Goal: Task Accomplishment & Management: Manage account settings

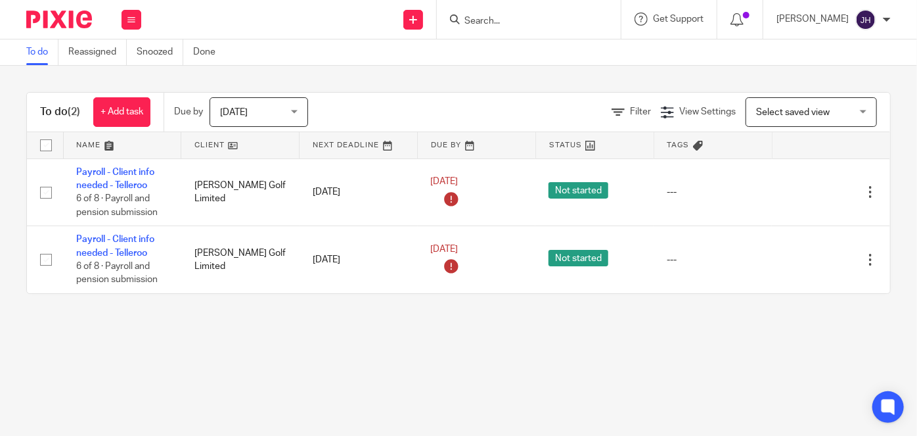
click at [552, 22] on input "Search" at bounding box center [522, 22] width 118 height 12
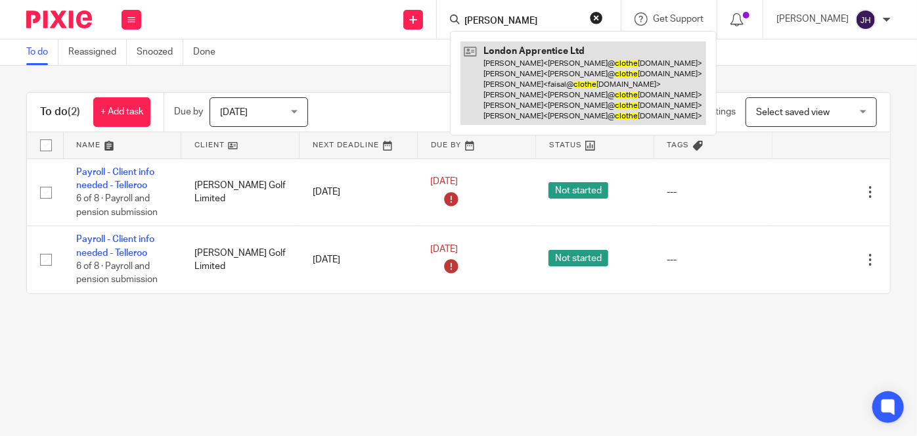
type input "clote"
click at [575, 72] on link at bounding box center [583, 82] width 246 height 83
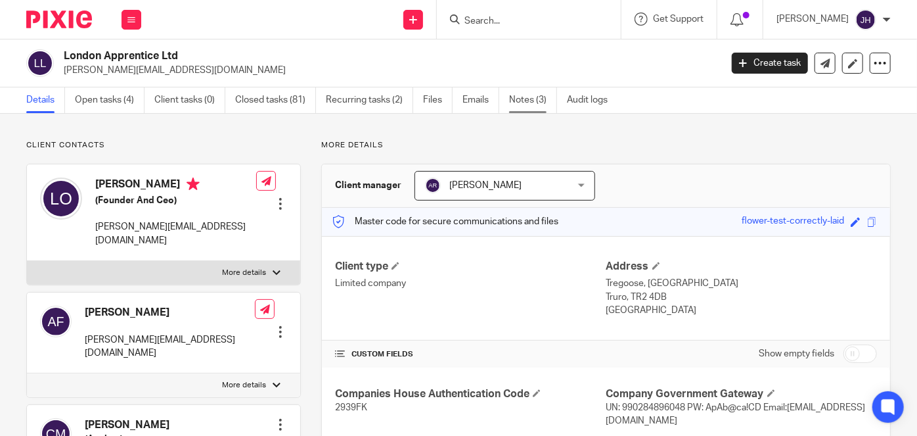
click at [538, 105] on link "Notes (3)" at bounding box center [533, 100] width 48 height 26
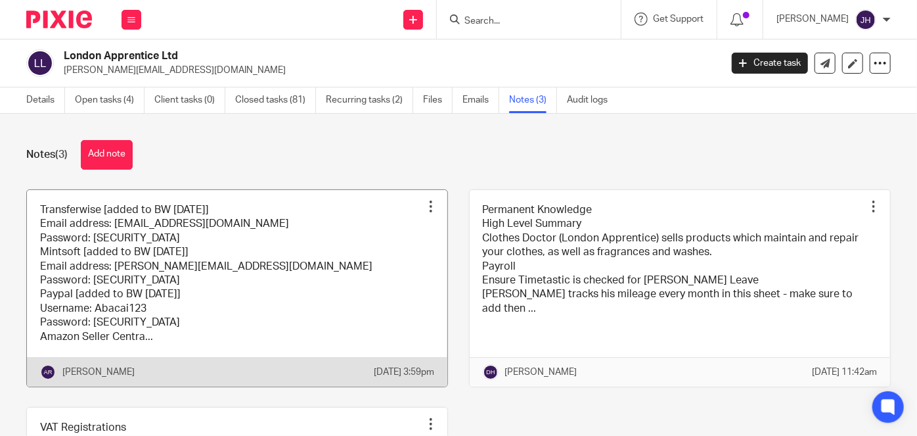
click at [263, 273] on link at bounding box center [237, 288] width 420 height 196
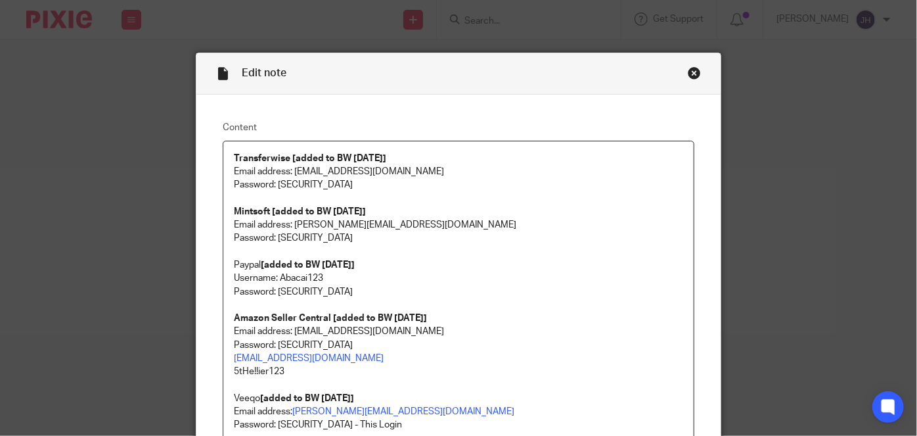
click at [694, 78] on div "Close this dialog window" at bounding box center [694, 72] width 13 height 13
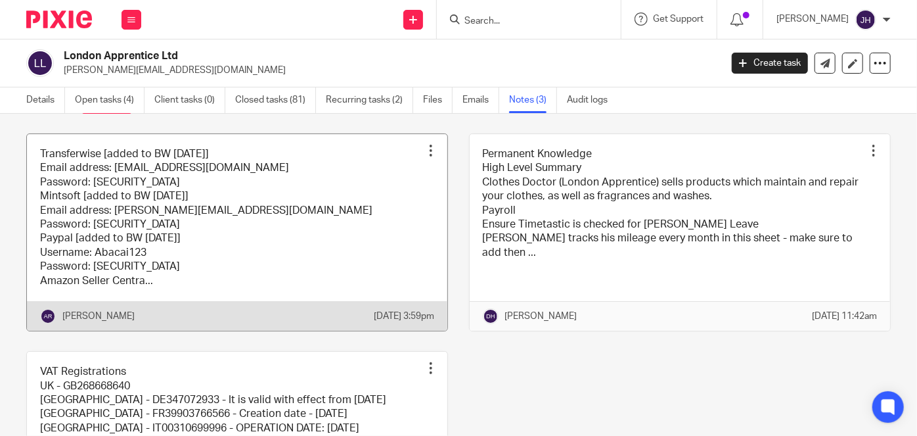
scroll to position [51, 0]
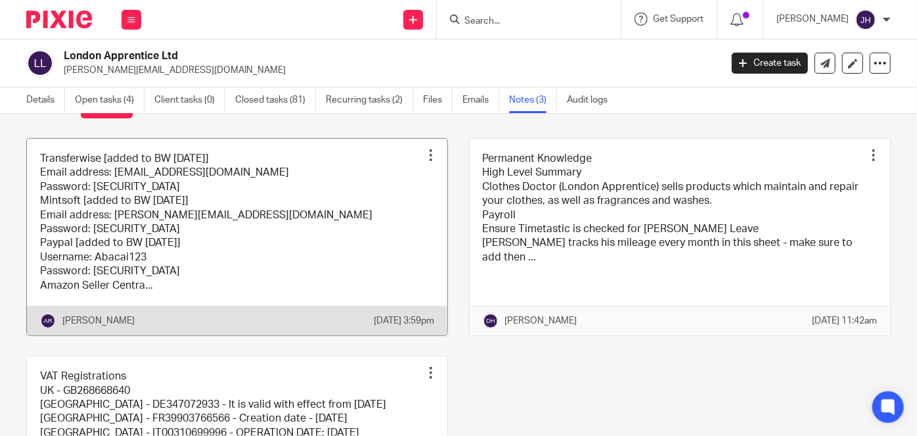
click at [298, 233] on link at bounding box center [237, 237] width 420 height 196
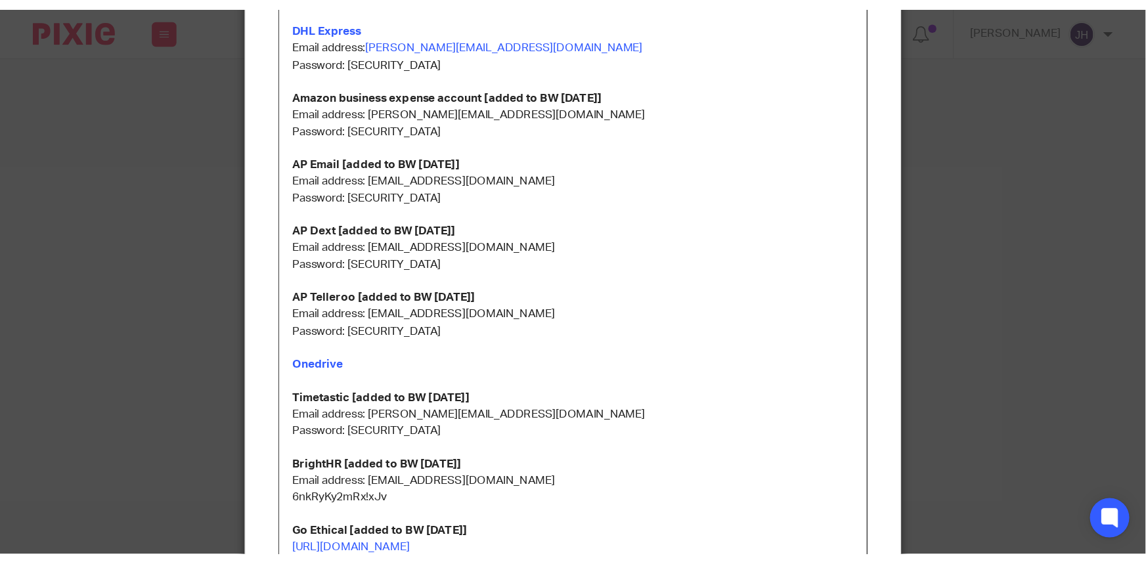
scroll to position [657, 0]
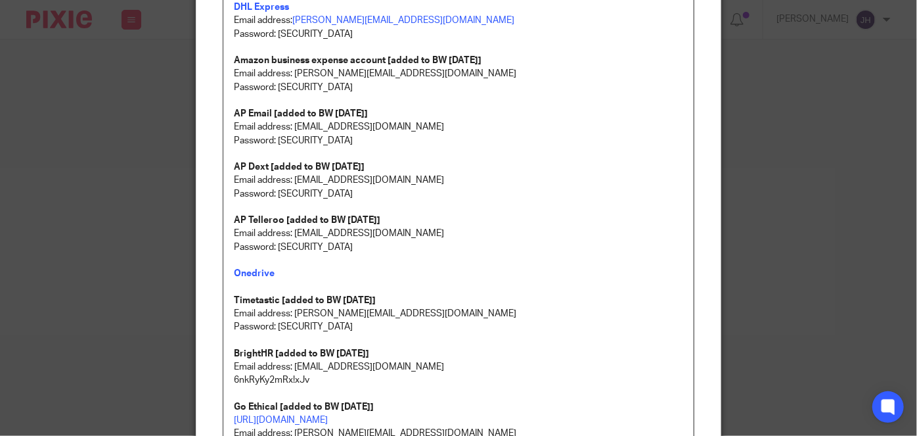
click at [273, 240] on p "Password: [SECURITY_DATA]" at bounding box center [458, 246] width 449 height 13
click at [273, 202] on p at bounding box center [458, 206] width 449 height 13
click at [263, 156] on p at bounding box center [458, 153] width 449 height 13
click at [282, 139] on p "Password: [SECURITY_DATA]" at bounding box center [458, 140] width 449 height 13
drag, startPoint x: 282, startPoint y: 139, endPoint x: 439, endPoint y: 139, distance: 157.0
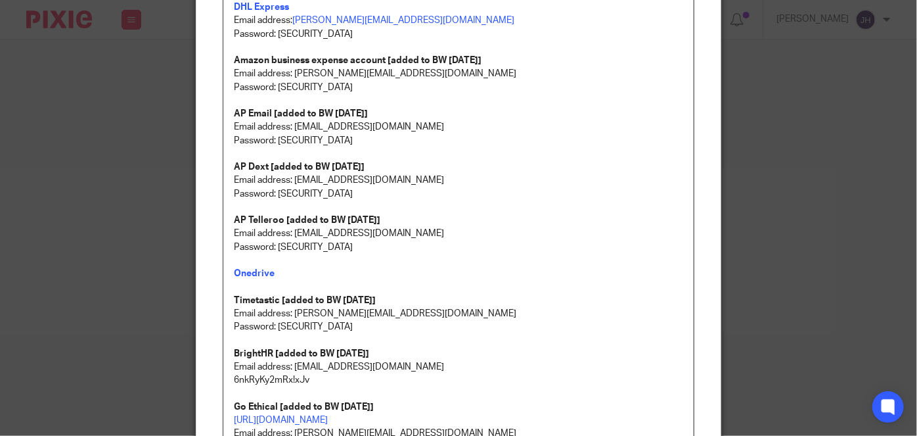
click at [439, 139] on p "Password: [SECURITY_DATA]" at bounding box center [458, 140] width 449 height 13
copy p "ApAb@ca!CDymAy4ts6yQHzBW3mbGXC"
